Goal: Transaction & Acquisition: Subscribe to service/newsletter

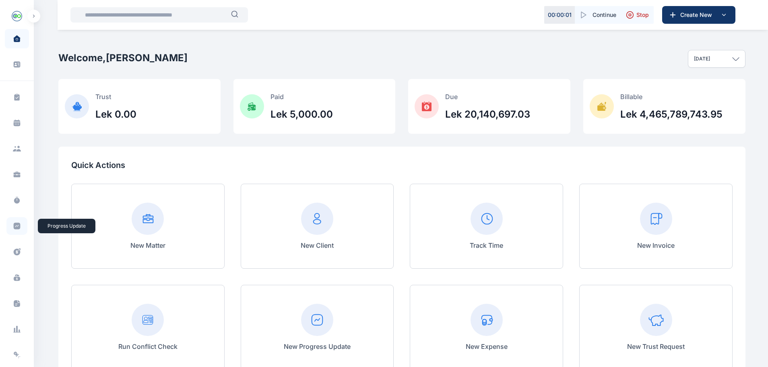
scroll to position [72, 0]
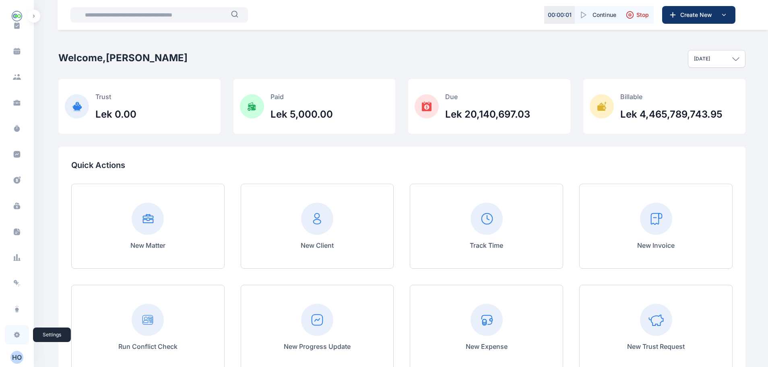
click at [15, 328] on span at bounding box center [16, 335] width 21 height 18
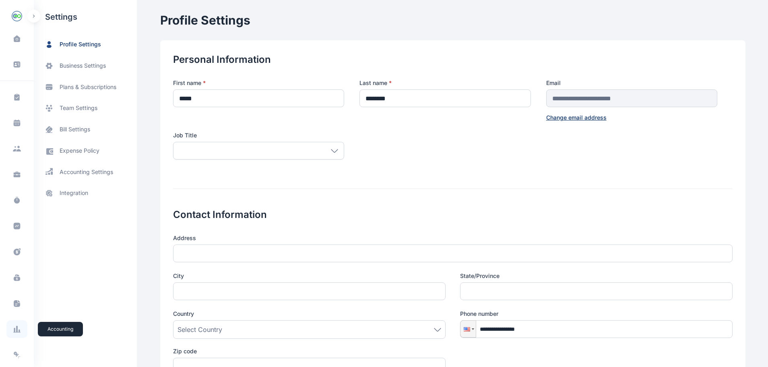
scroll to position [72, 0]
click at [78, 129] on span "bill settings" at bounding box center [75, 129] width 31 height 8
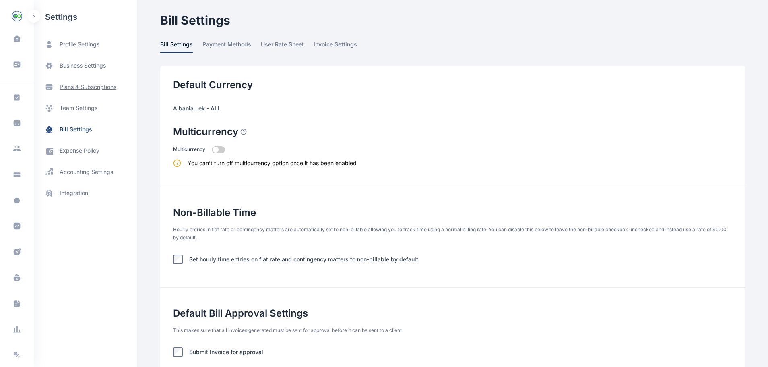
click at [91, 92] on span "plans & subscriptions" at bounding box center [85, 86] width 103 height 21
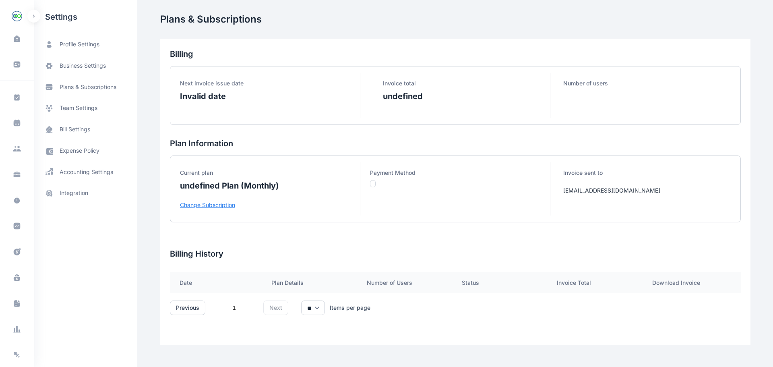
click at [191, 207] on p "Change Subscription" at bounding box center [270, 205] width 180 height 8
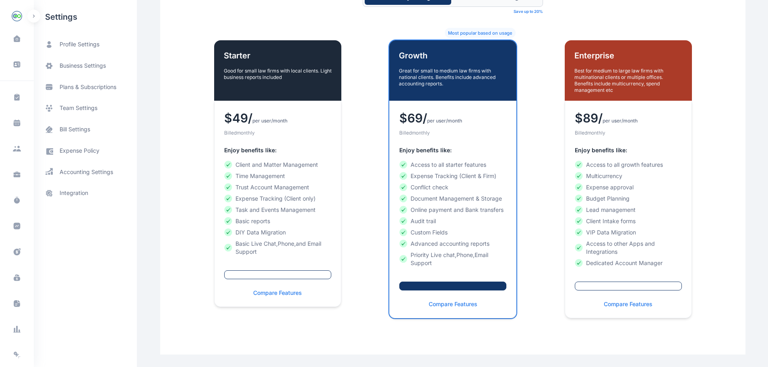
scroll to position [102, 0]
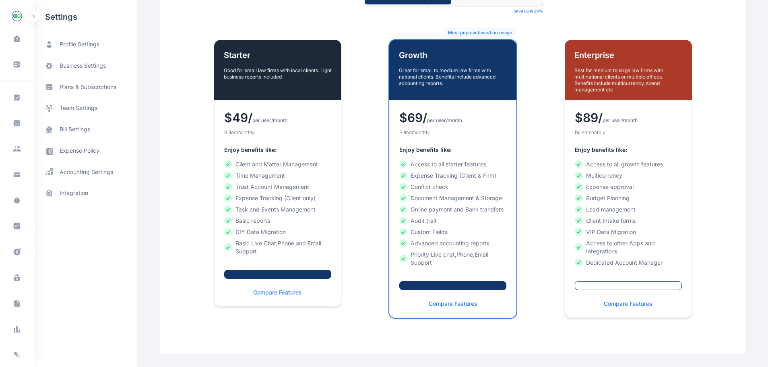
click at [279, 276] on button "button" at bounding box center [277, 274] width 107 height 9
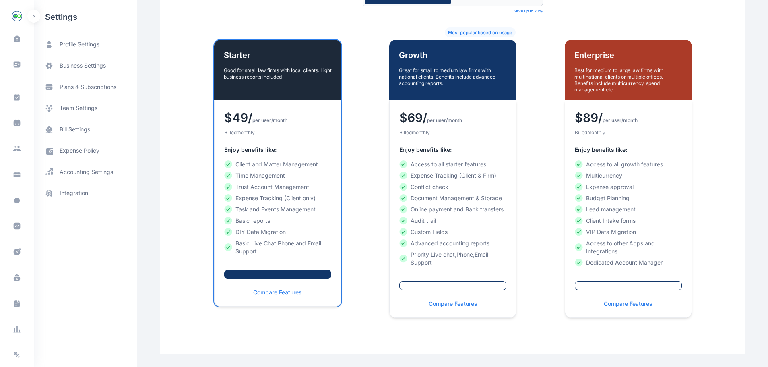
click at [279, 276] on button "button" at bounding box center [277, 274] width 107 height 9
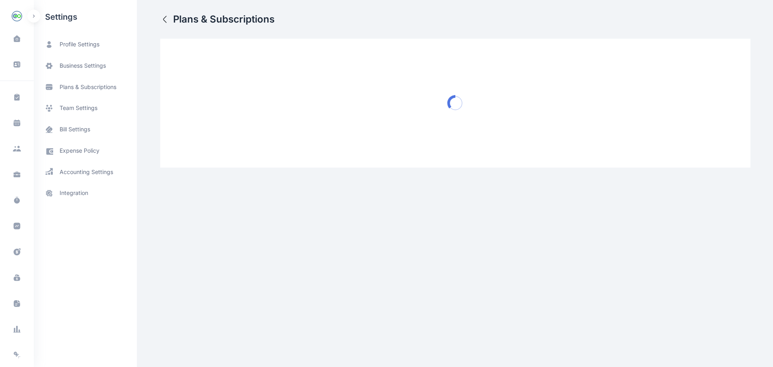
click at [279, 180] on html "00 : 00 : 01 Continue Stop Create New Dashboard dashboard Conflict-Check confli…" at bounding box center [386, 90] width 773 height 180
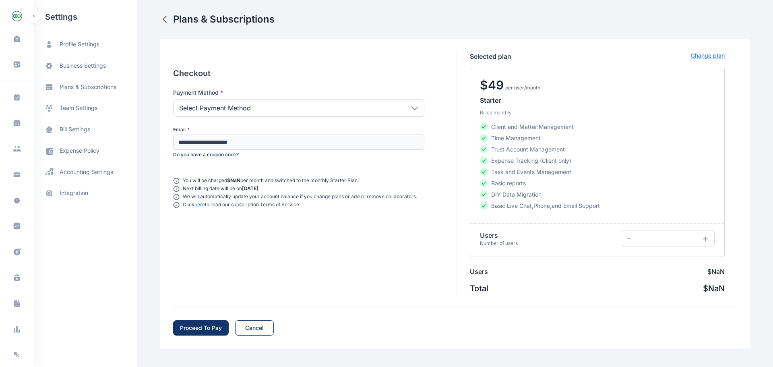
click at [315, 105] on div "Select Payment Method" at bounding box center [298, 108] width 251 height 18
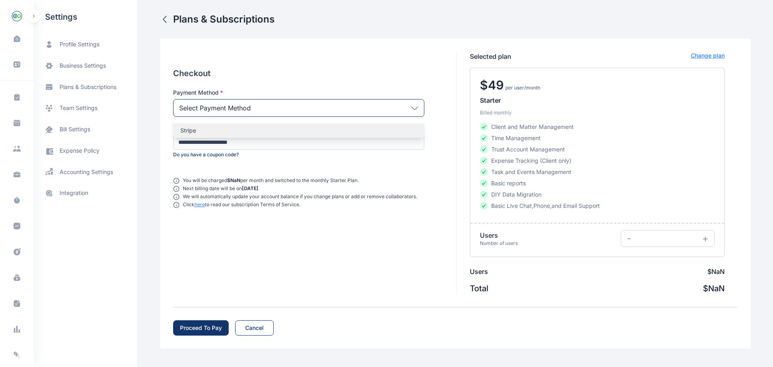
click at [271, 129] on p "Stripe" at bounding box center [298, 130] width 237 height 8
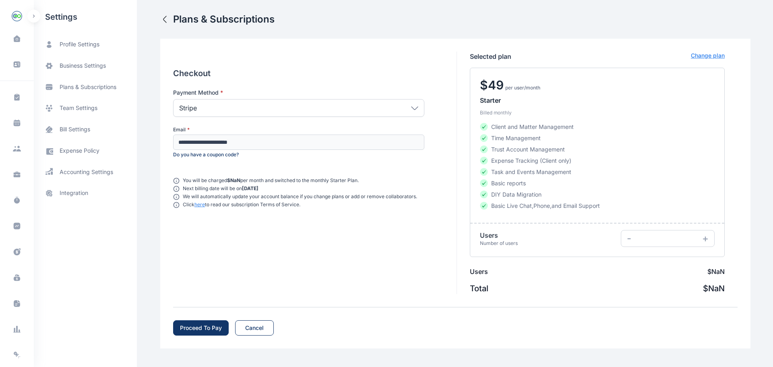
click at [202, 322] on button "Proceed To Pay" at bounding box center [201, 327] width 56 height 15
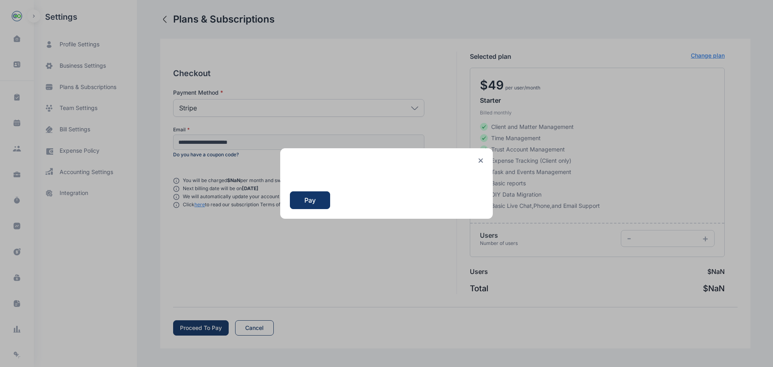
click at [320, 200] on button "Pay" at bounding box center [310, 200] width 40 height 18
click at [481, 158] on icon at bounding box center [480, 160] width 5 height 5
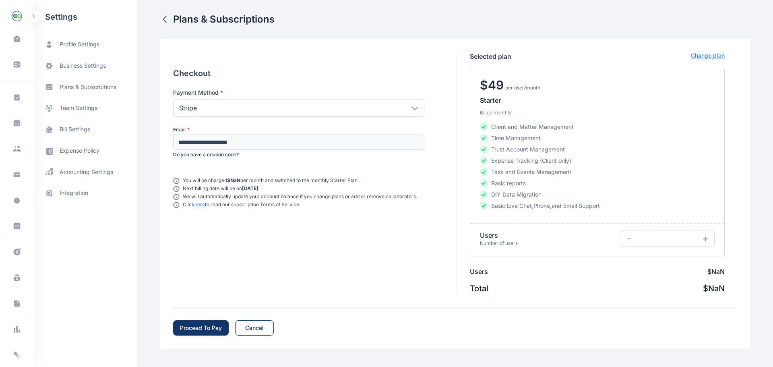
click at [703, 62] on div "Selected plan Change plan $ 49 per user/month Starter Billed monthly Client and…" at bounding box center [597, 173] width 281 height 242
click at [705, 59] on p "Change plan" at bounding box center [708, 57] width 34 height 10
click at [168, 22] on icon "button" at bounding box center [165, 19] width 10 height 10
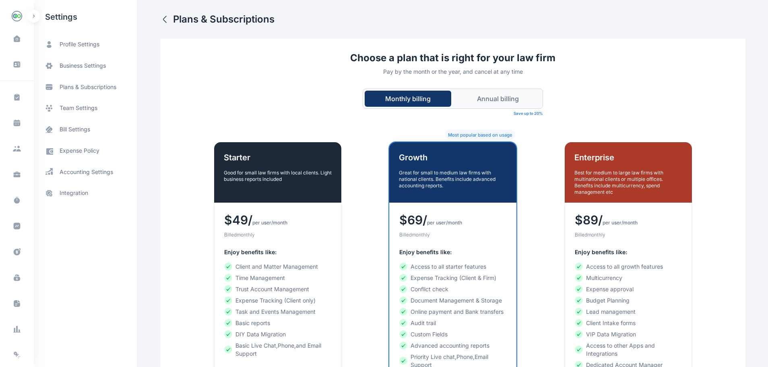
scroll to position [102, 0]
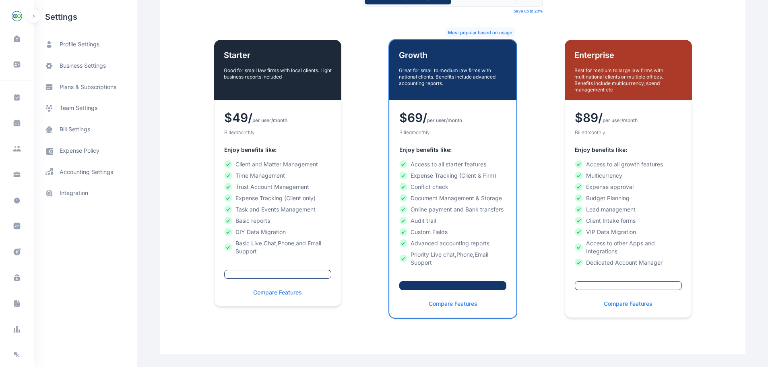
click at [456, 285] on button "button" at bounding box center [452, 285] width 107 height 9
